Goal: Task Accomplishment & Management: Manage account settings

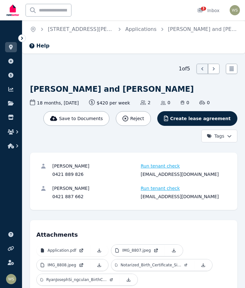
scroll to position [54, 0]
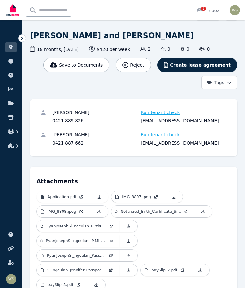
click at [65, 195] on p "Application.pdf" at bounding box center [62, 197] width 29 height 5
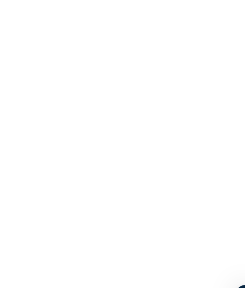
scroll to position [1680, 0]
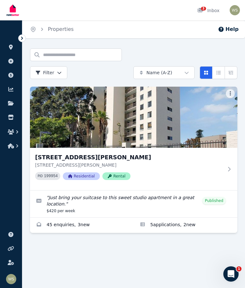
click at [11, 134] on icon "button" at bounding box center [11, 132] width 6 height 5
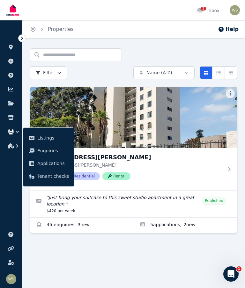
click at [45, 168] on link "Applications" at bounding box center [49, 163] width 46 height 13
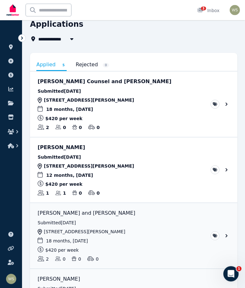
scroll to position [29, 0]
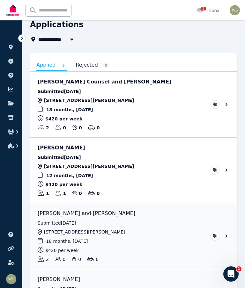
click at [109, 165] on link "View application: Yijie Tang" at bounding box center [133, 171] width 207 height 66
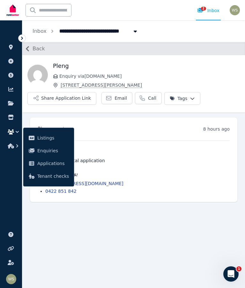
click at [206, 10] on span "2" at bounding box center [203, 9] width 5 height 4
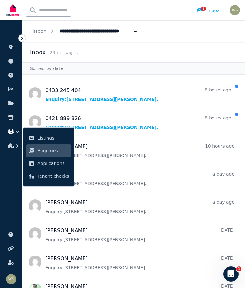
scroll to position [23, 0]
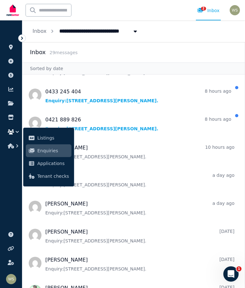
click at [70, 102] on span "Message list" at bounding box center [133, 95] width 222 height 26
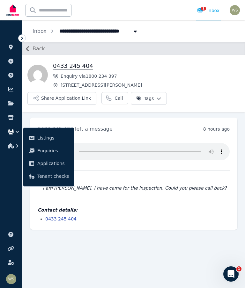
scroll to position [26, 0]
click at [208, 8] on div "1 Inbox" at bounding box center [208, 10] width 22 height 6
click at [206, 33] on div "**********" at bounding box center [133, 31] width 223 height 22
click at [47, 191] on div "Transcript I am Vipin Saravanaraju. I have came for the inspection. Could you p…" at bounding box center [134, 180] width 192 height 84
click at [214, 34] on div "**********" at bounding box center [133, 31] width 223 height 22
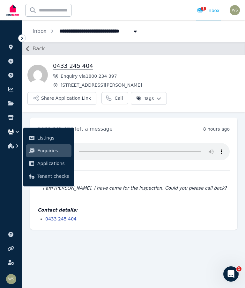
click at [206, 35] on div "**********" at bounding box center [133, 31] width 223 height 22
click at [214, 11] on div "1 Inbox" at bounding box center [208, 10] width 22 height 6
click at [44, 165] on span "Applications" at bounding box center [53, 164] width 32 height 8
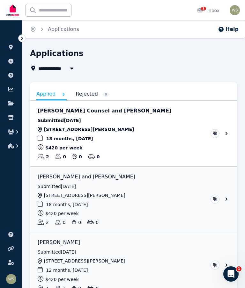
click at [213, 12] on div "1 Inbox" at bounding box center [208, 10] width 22 height 6
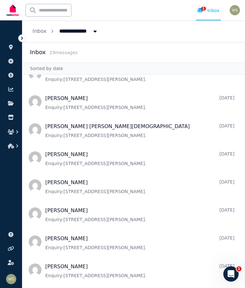
scroll to position [578, 0]
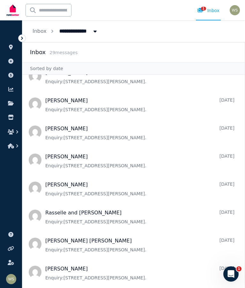
click at [11, 132] on icon "button" at bounding box center [11, 132] width 6 height 5
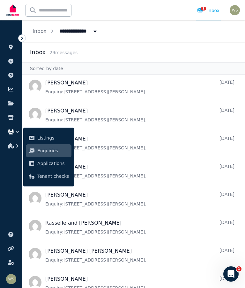
scroll to position [283, 0]
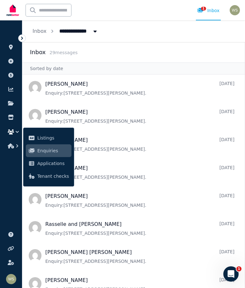
click at [44, 167] on span "Applications" at bounding box center [53, 164] width 32 height 8
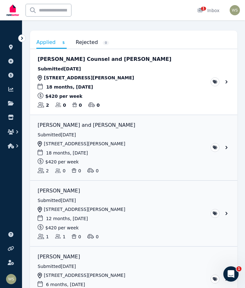
scroll to position [45, 0]
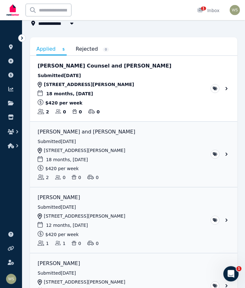
click at [116, 286] on link "View application: Gilbert Hwaba" at bounding box center [133, 287] width 207 height 66
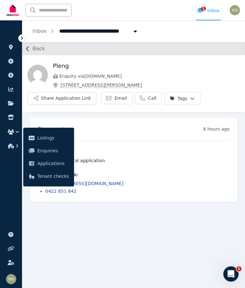
scroll to position [26, 0]
click at [36, 45] on span "Back" at bounding box center [39, 49] width 12 height 8
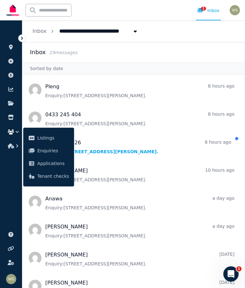
scroll to position [13, 0]
